Goal: Find specific page/section: Find specific page/section

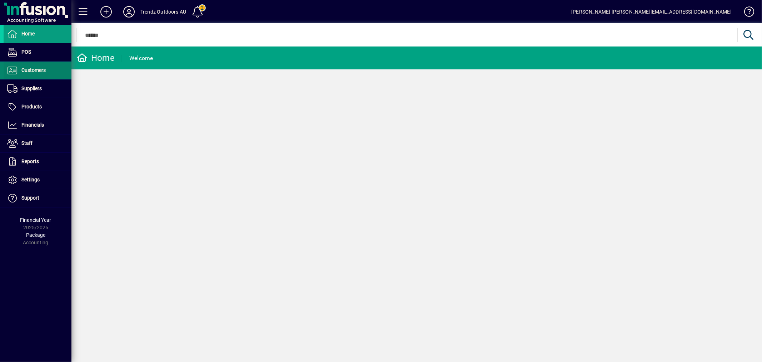
click at [49, 76] on span at bounding box center [38, 70] width 68 height 17
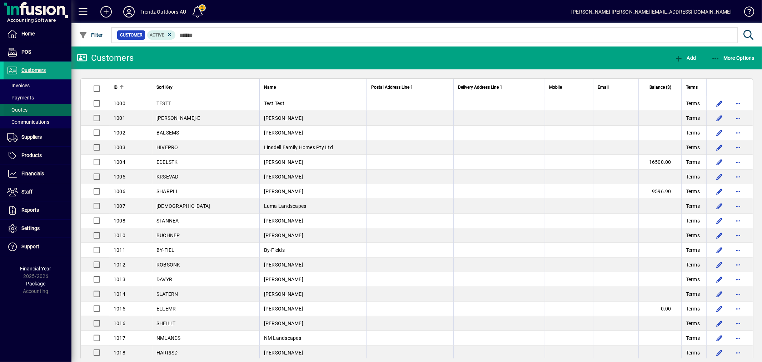
click at [35, 105] on span at bounding box center [38, 109] width 68 height 17
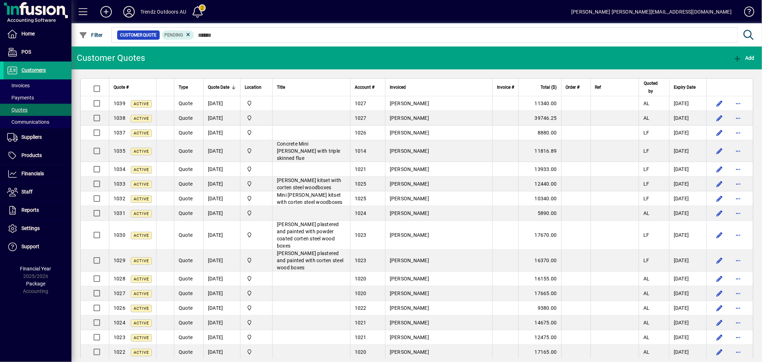
click at [130, 11] on icon at bounding box center [129, 11] width 14 height 11
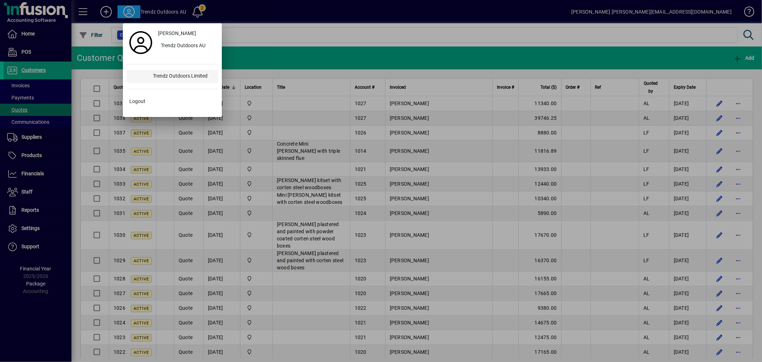
click at [172, 79] on div "Trendz Outdoors Limited" at bounding box center [182, 76] width 71 height 13
